Goal: Task Accomplishment & Management: Use online tool/utility

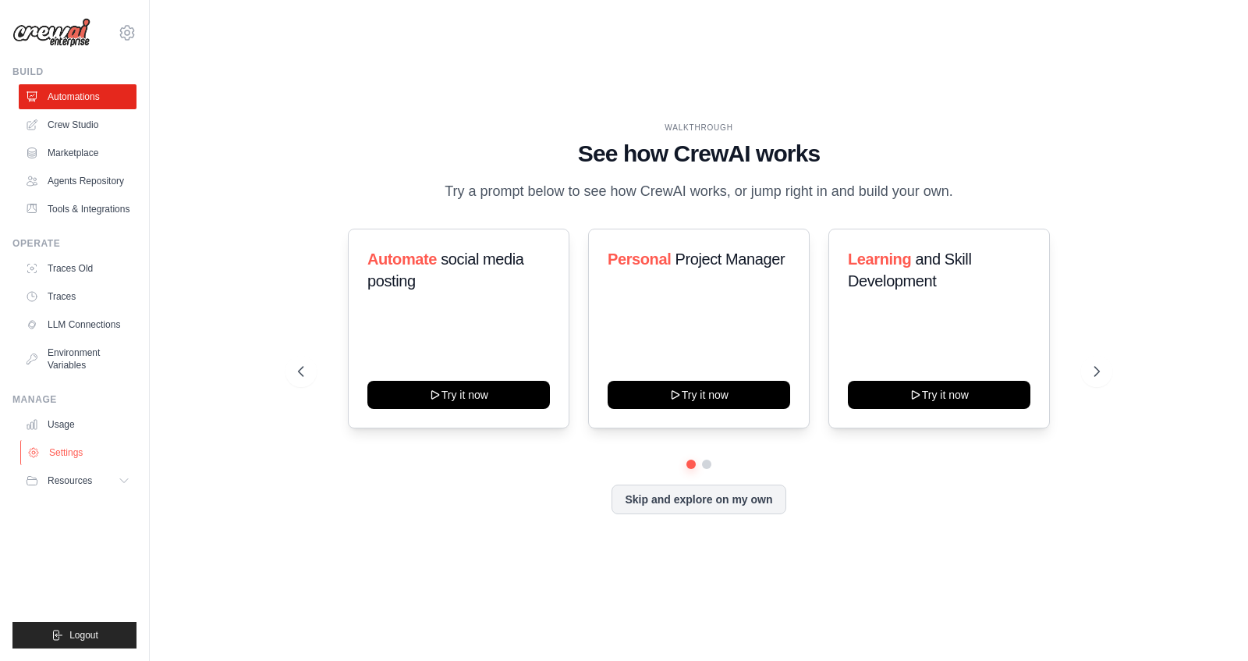
click at [50, 423] on link "Usage" at bounding box center [78, 424] width 118 height 25
click at [63, 446] on link "Settings" at bounding box center [79, 452] width 118 height 25
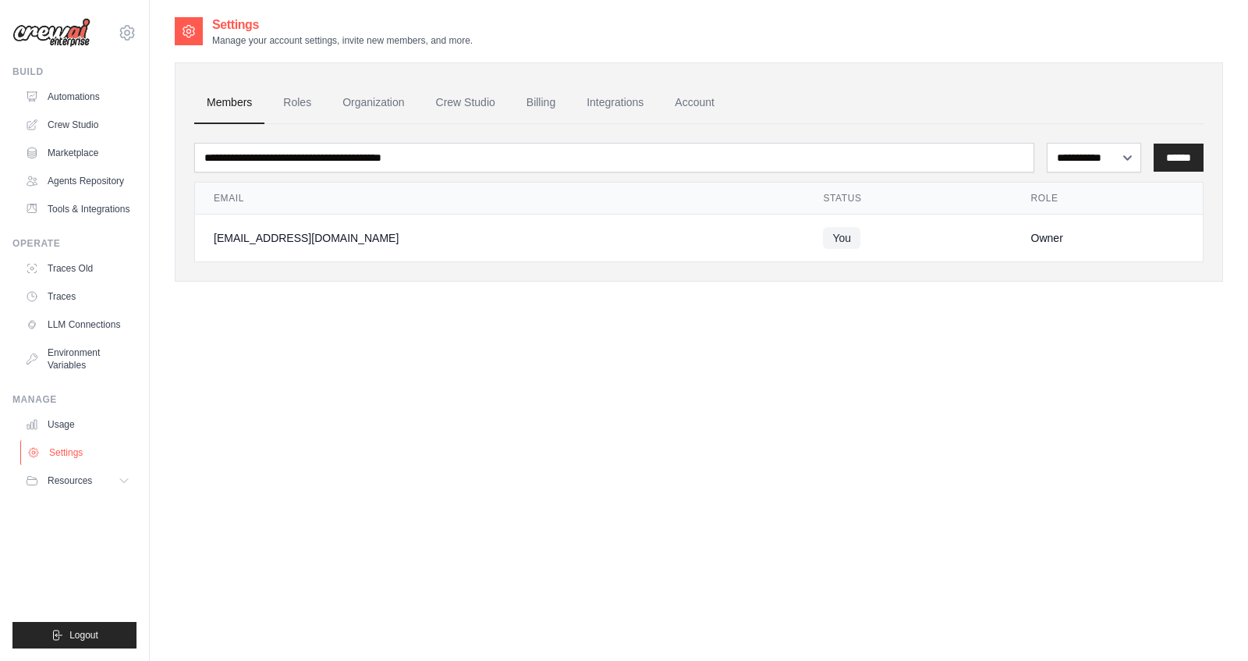
click at [73, 451] on link "Settings" at bounding box center [79, 452] width 118 height 25
click at [635, 108] on link "Integrations" at bounding box center [615, 103] width 82 height 42
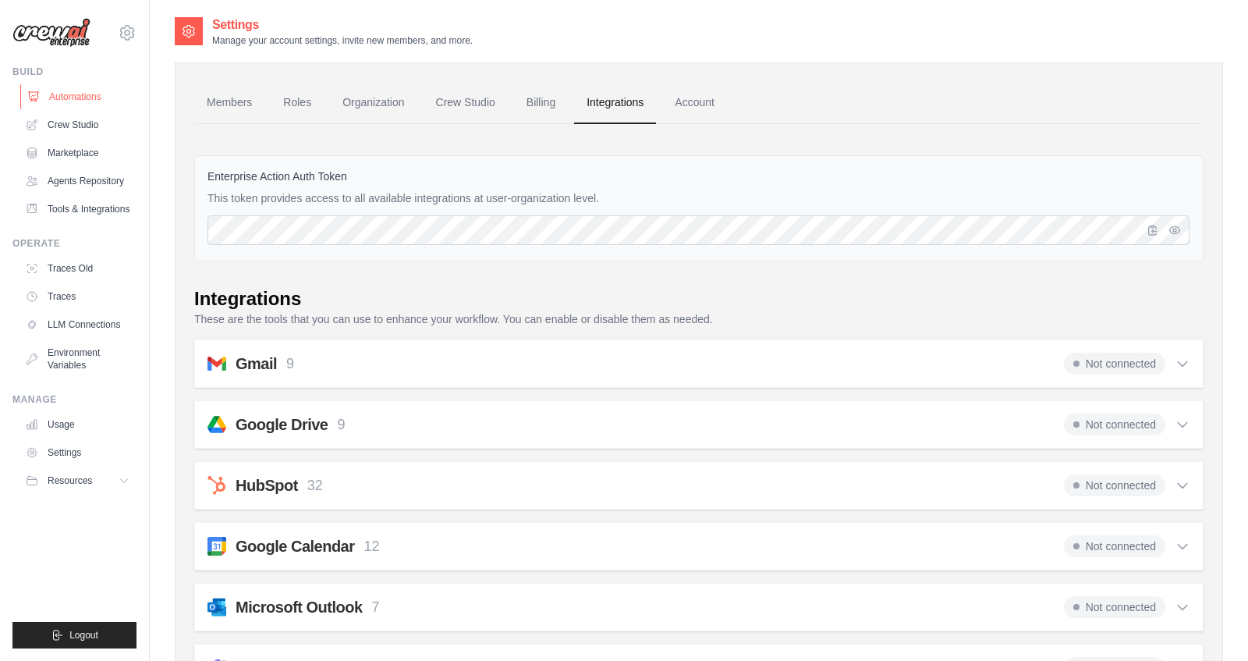
click at [80, 98] on link "Automations" at bounding box center [79, 96] width 118 height 25
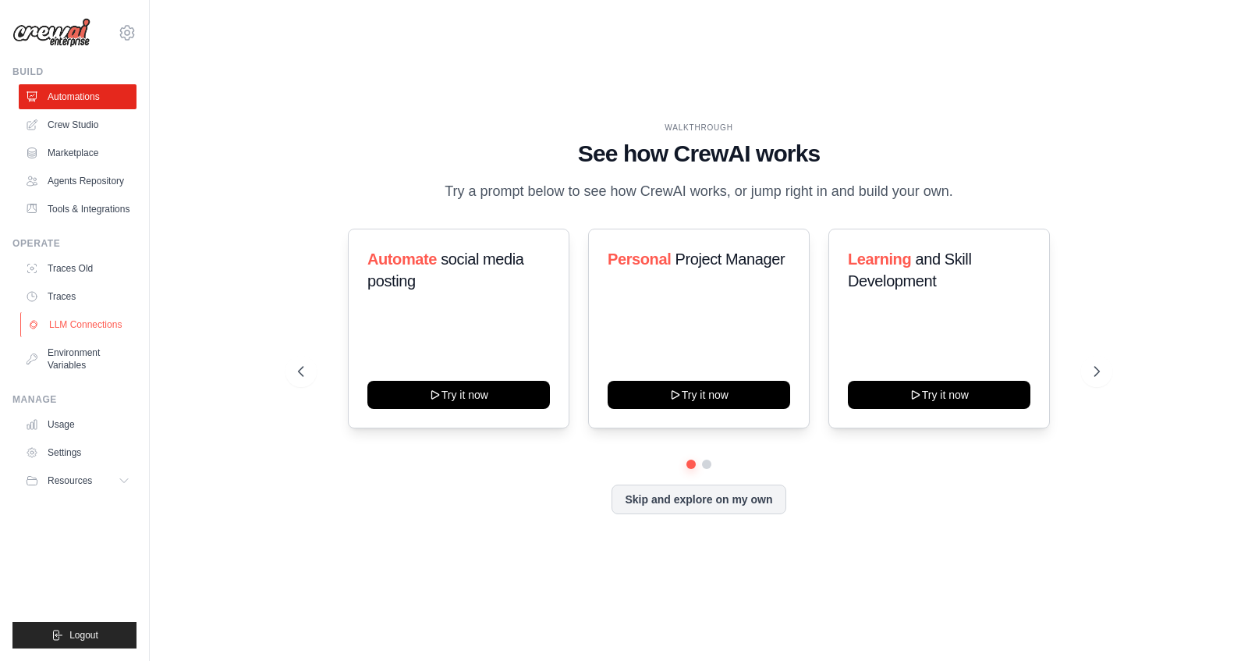
click at [80, 326] on link "LLM Connections" at bounding box center [79, 324] width 118 height 25
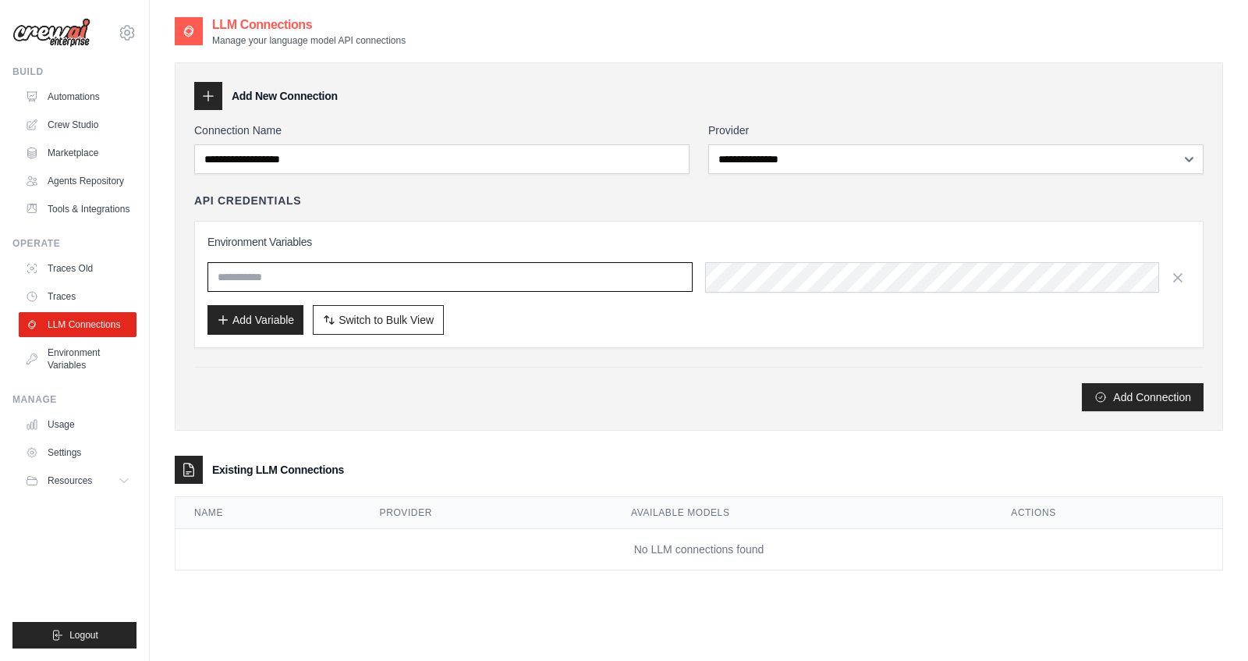
click at [300, 278] on input "text" at bounding box center [449, 277] width 485 height 30
